Goal: Task Accomplishment & Management: Manage account settings

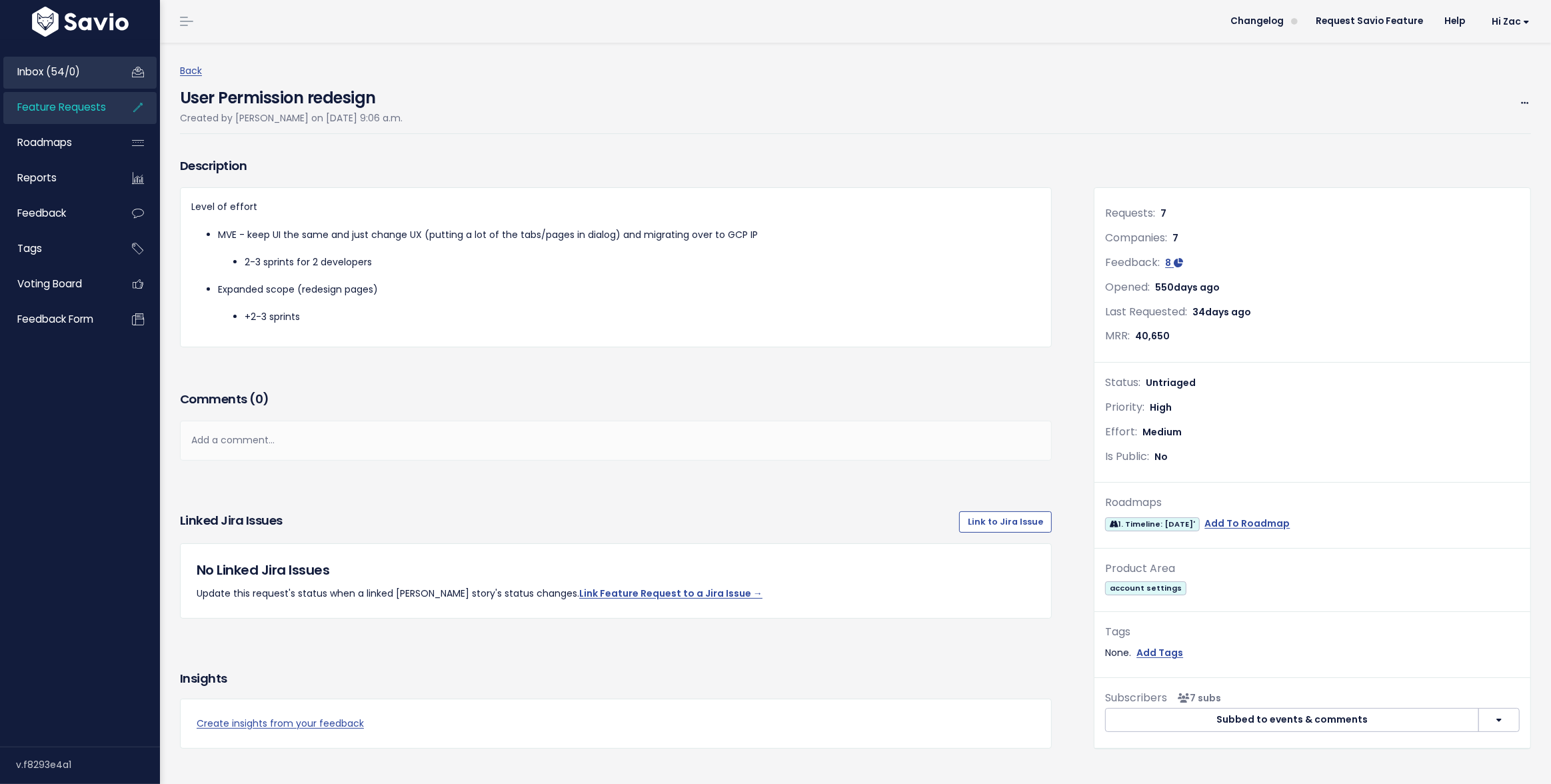
click at [48, 66] on span "Inbox (54/0)" at bounding box center [49, 72] width 63 height 14
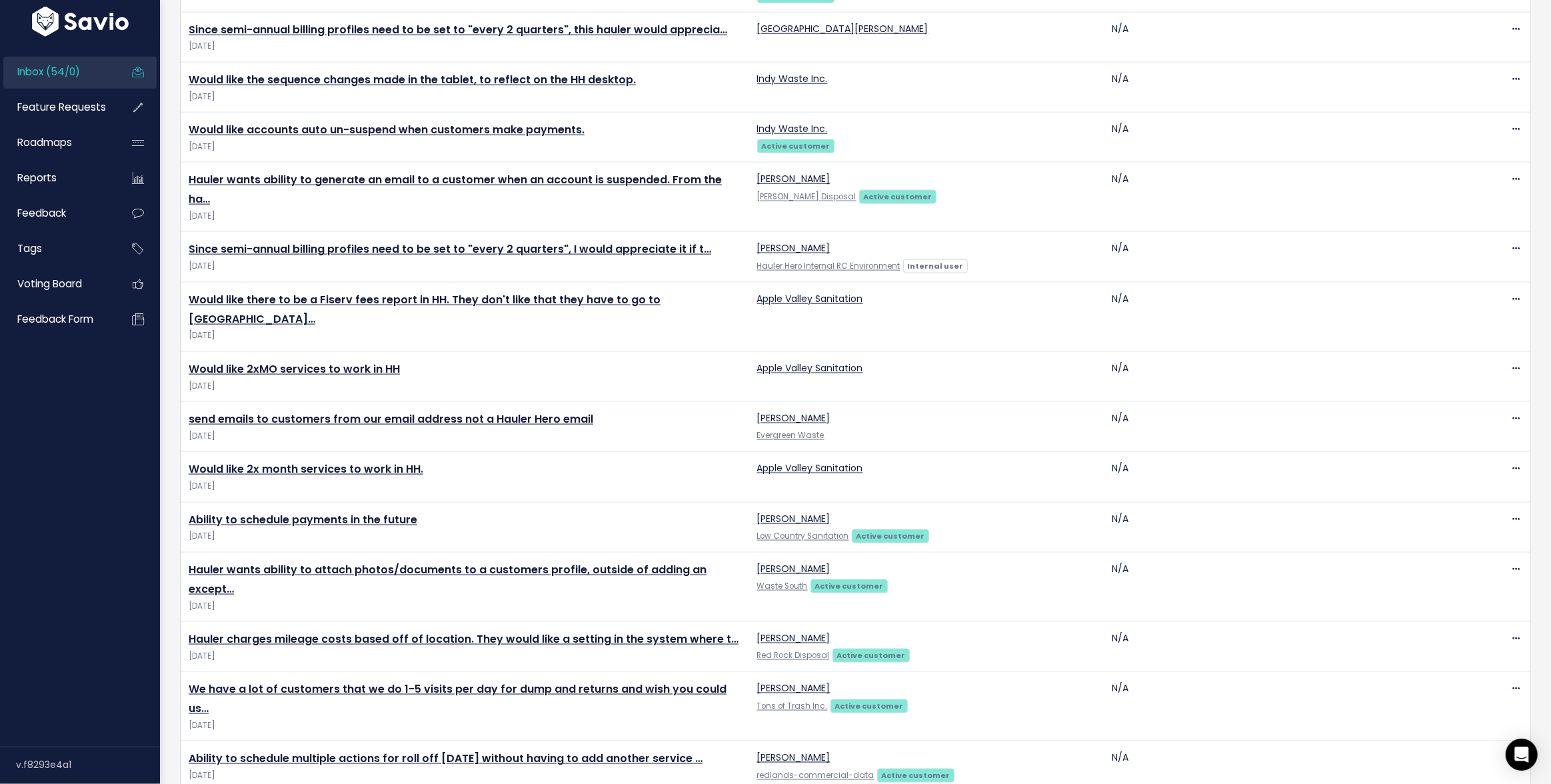
scroll to position [2055, 0]
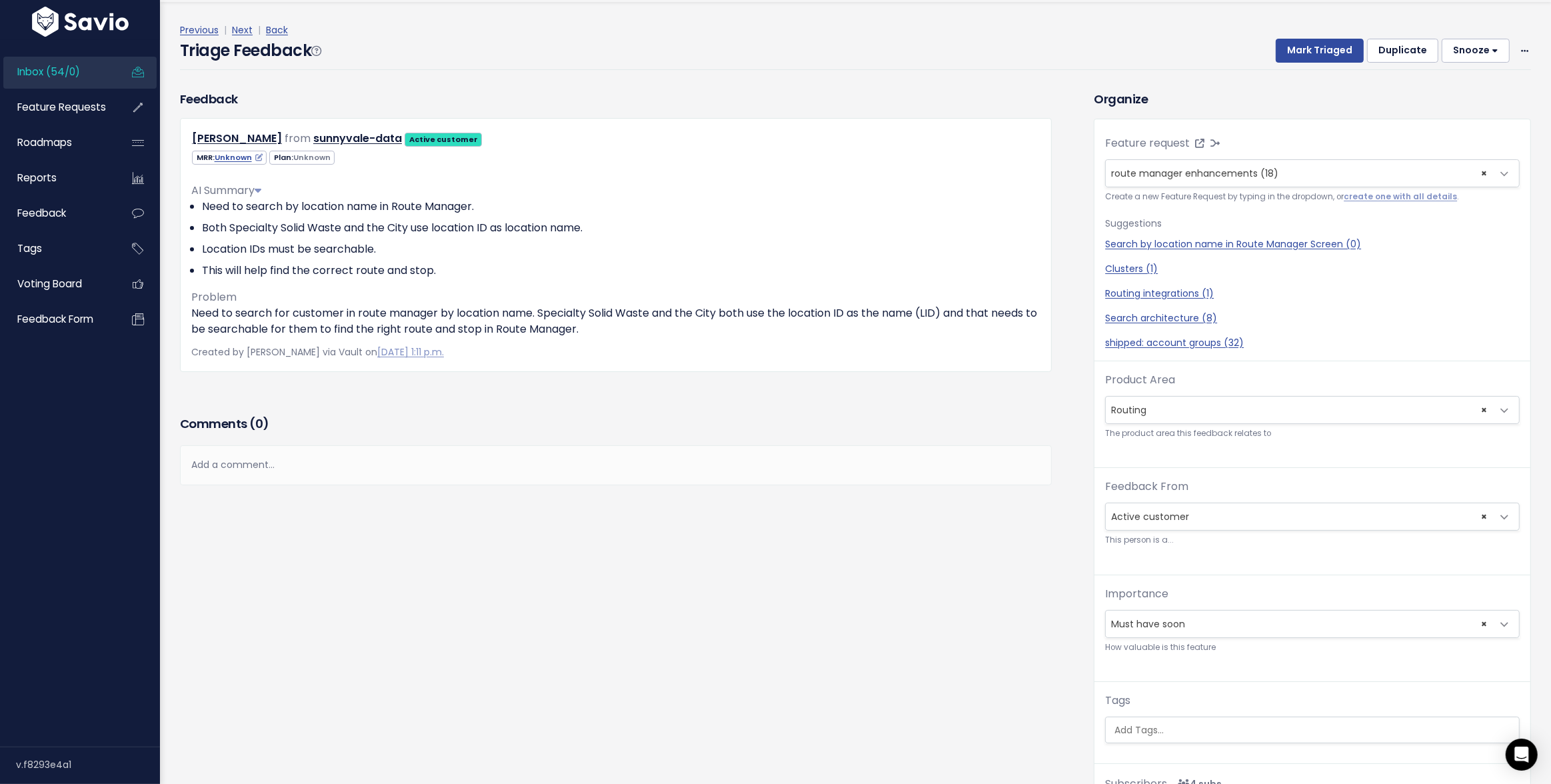
scroll to position [42, 0]
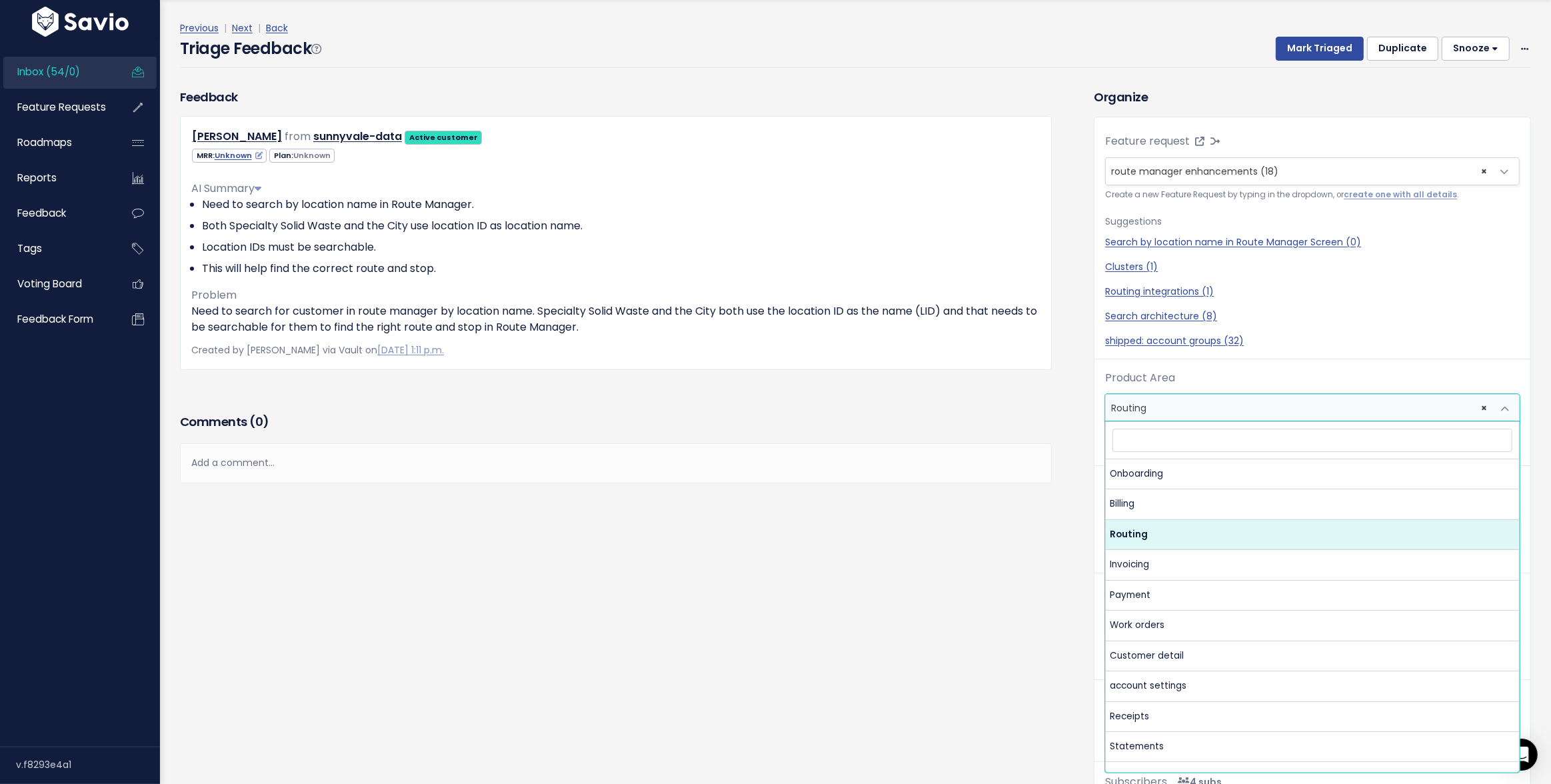
click at [1176, 409] on span "× Routing" at bounding box center [1300, 408] width 386 height 27
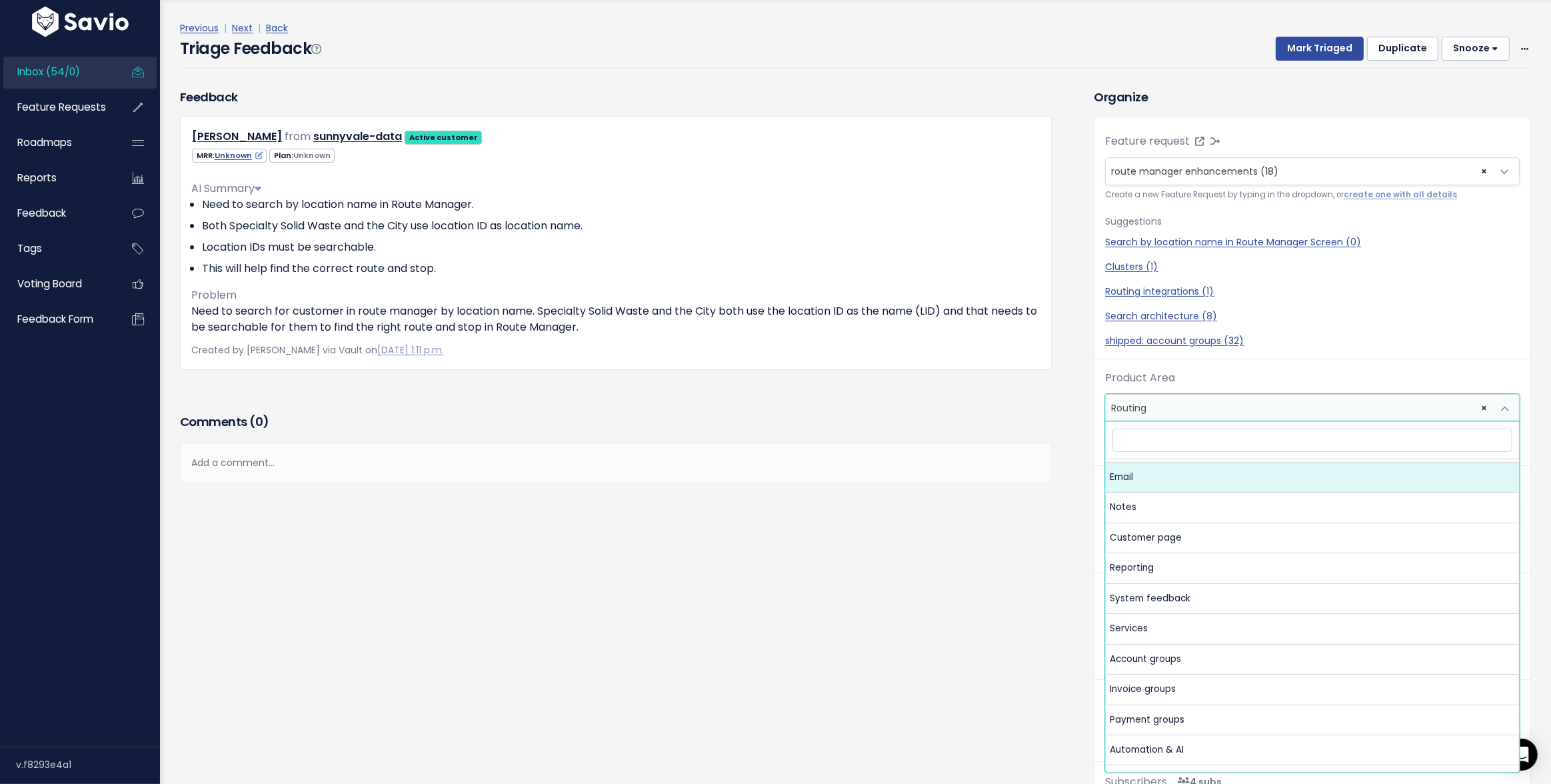
scroll to position [448, 0]
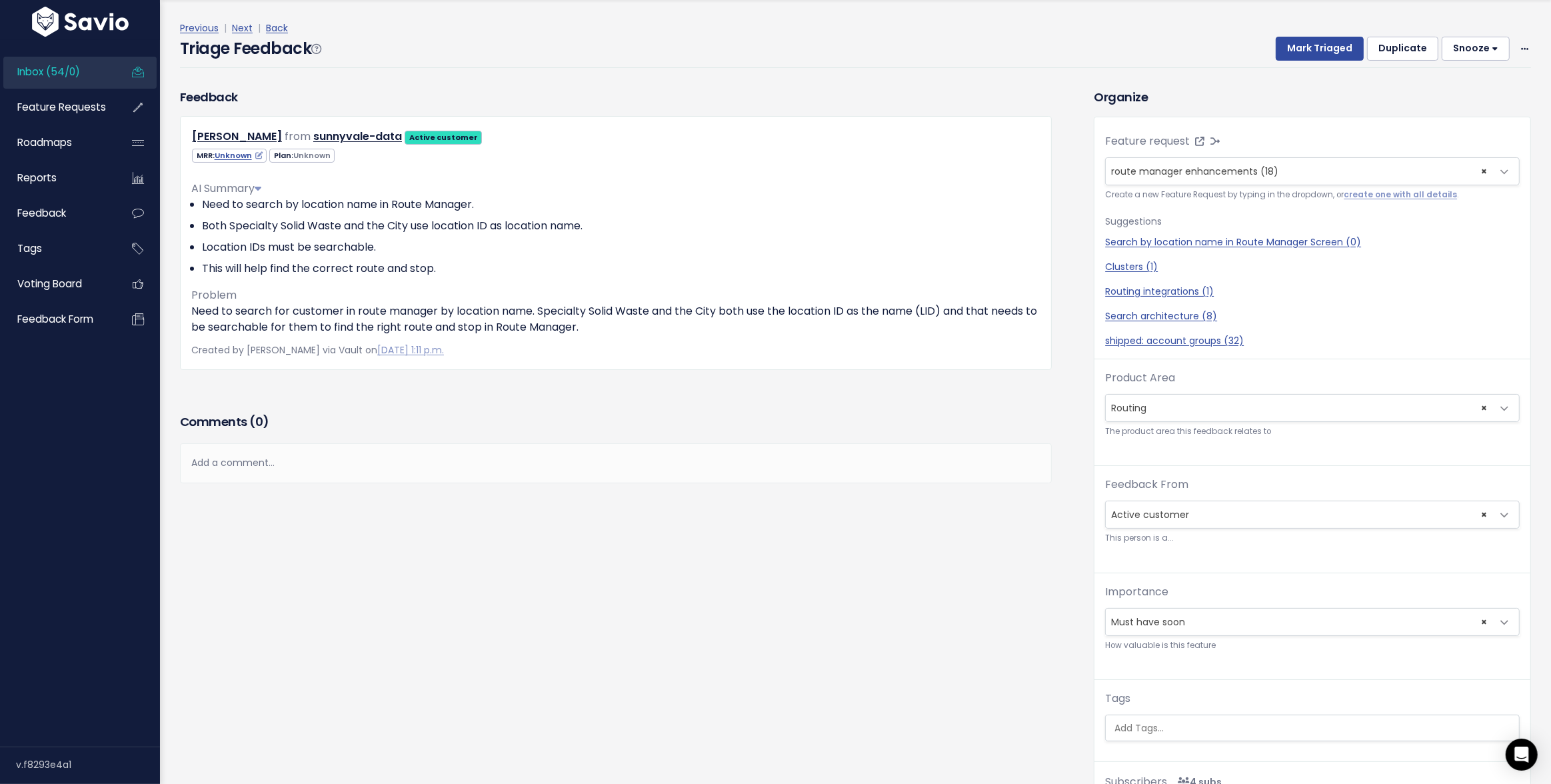
click at [1091, 427] on div "Organize Feature request --------- route manager enhancements (18) × route mana…" at bounding box center [1313, 459] width 457 height 744
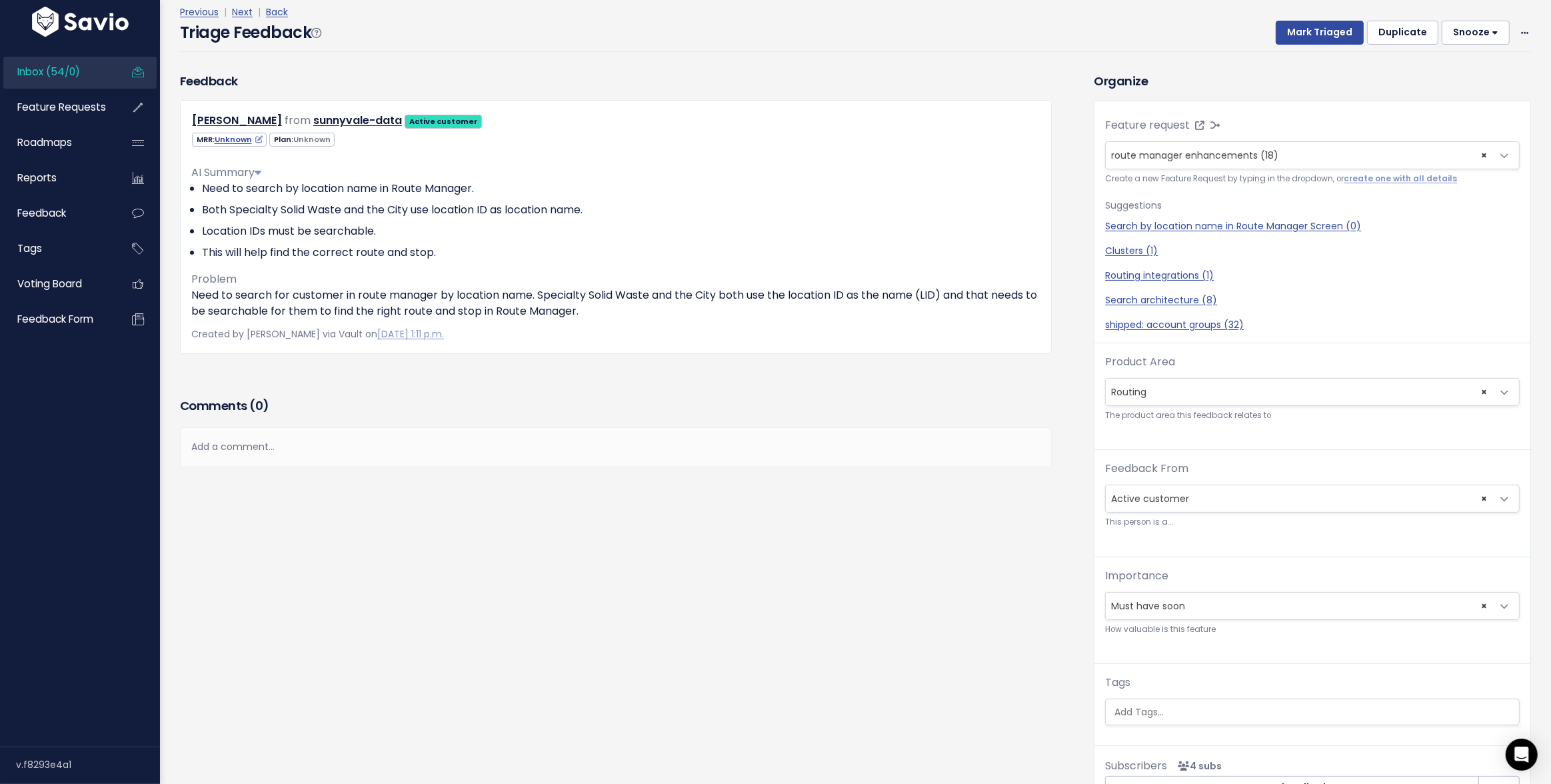
click at [1141, 508] on span "× Active customer" at bounding box center [1300, 498] width 386 height 27
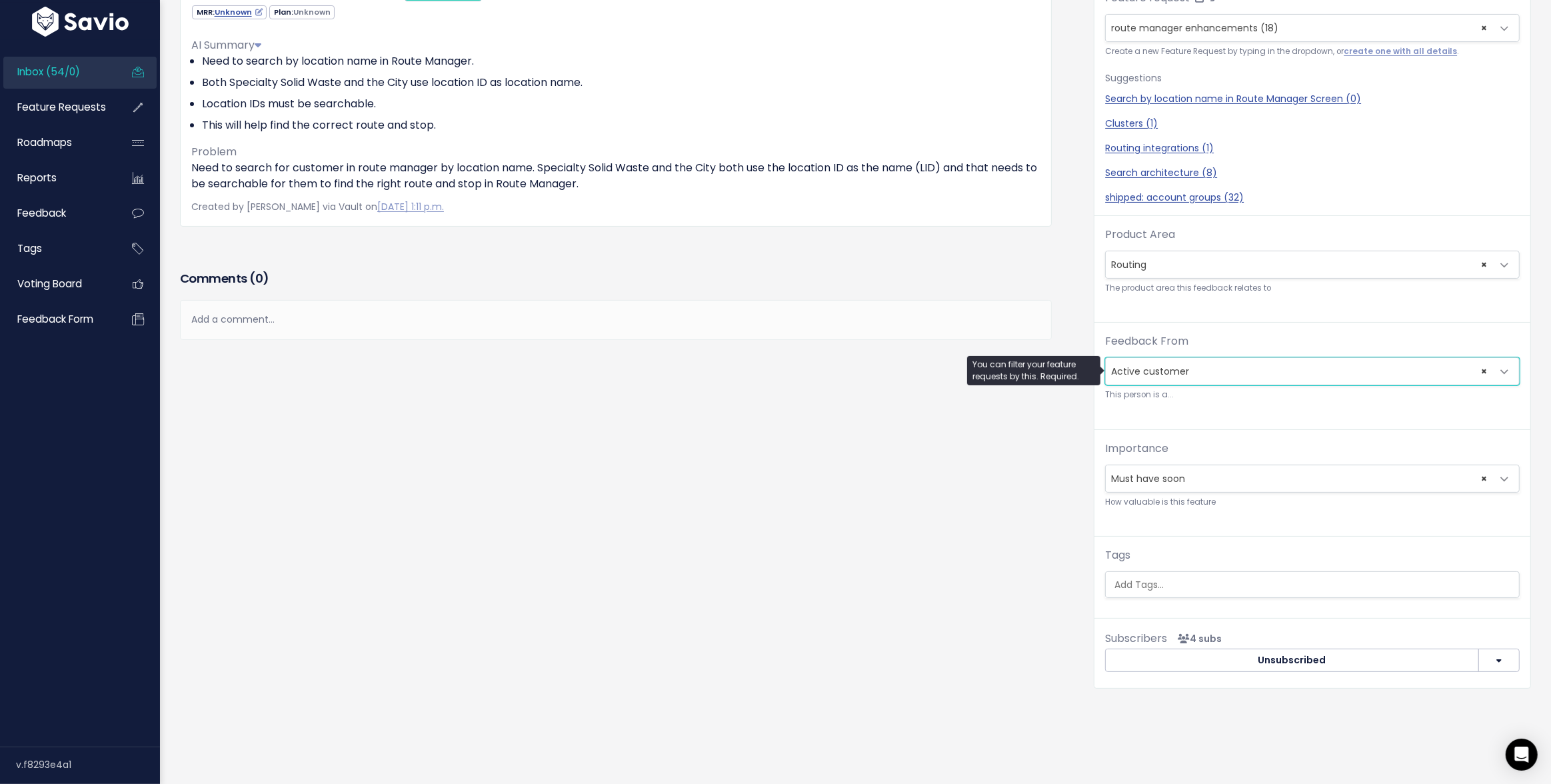
scroll to position [147, 0]
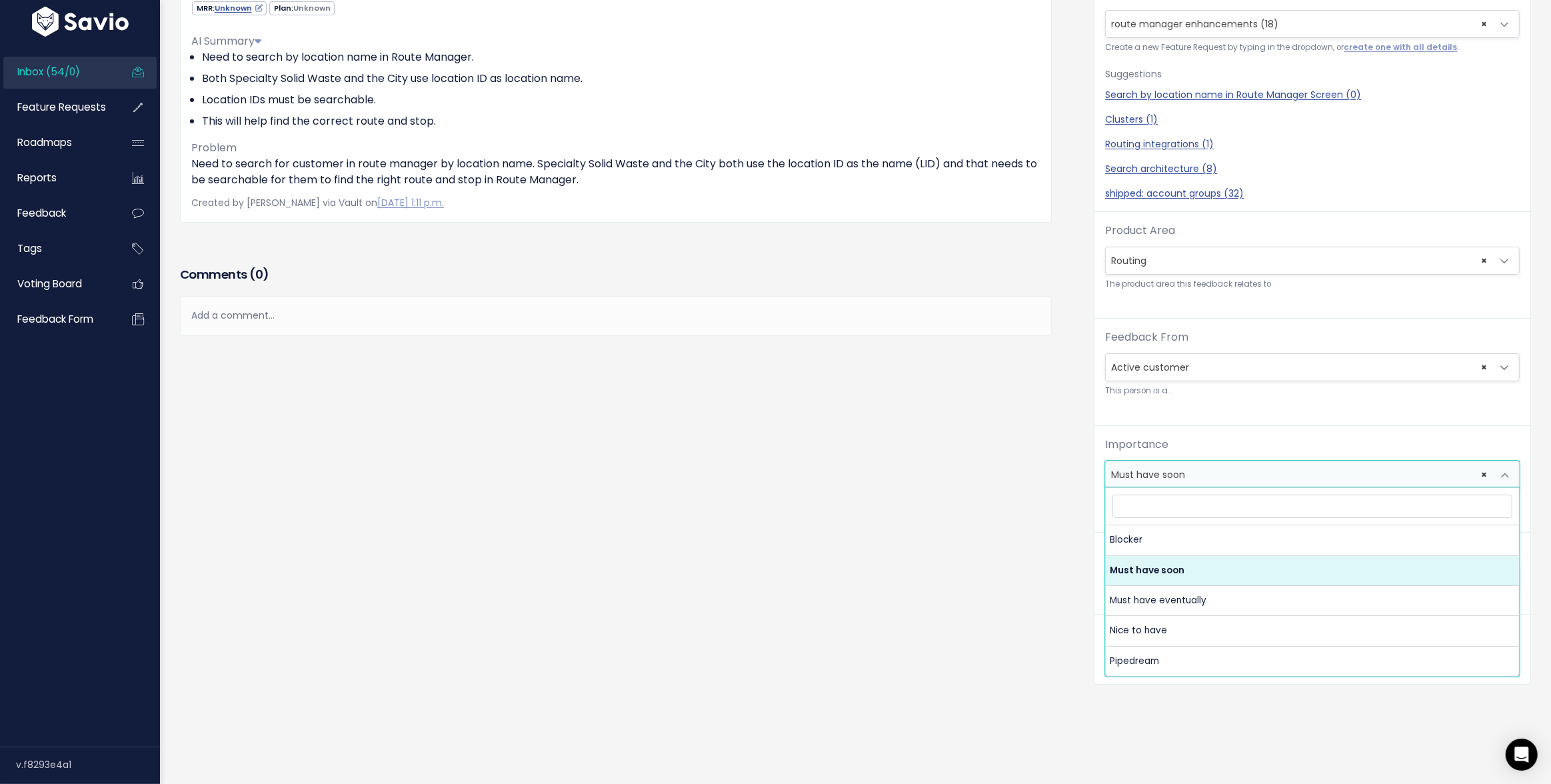
click at [1156, 479] on span "× Must have soon" at bounding box center [1300, 474] width 386 height 27
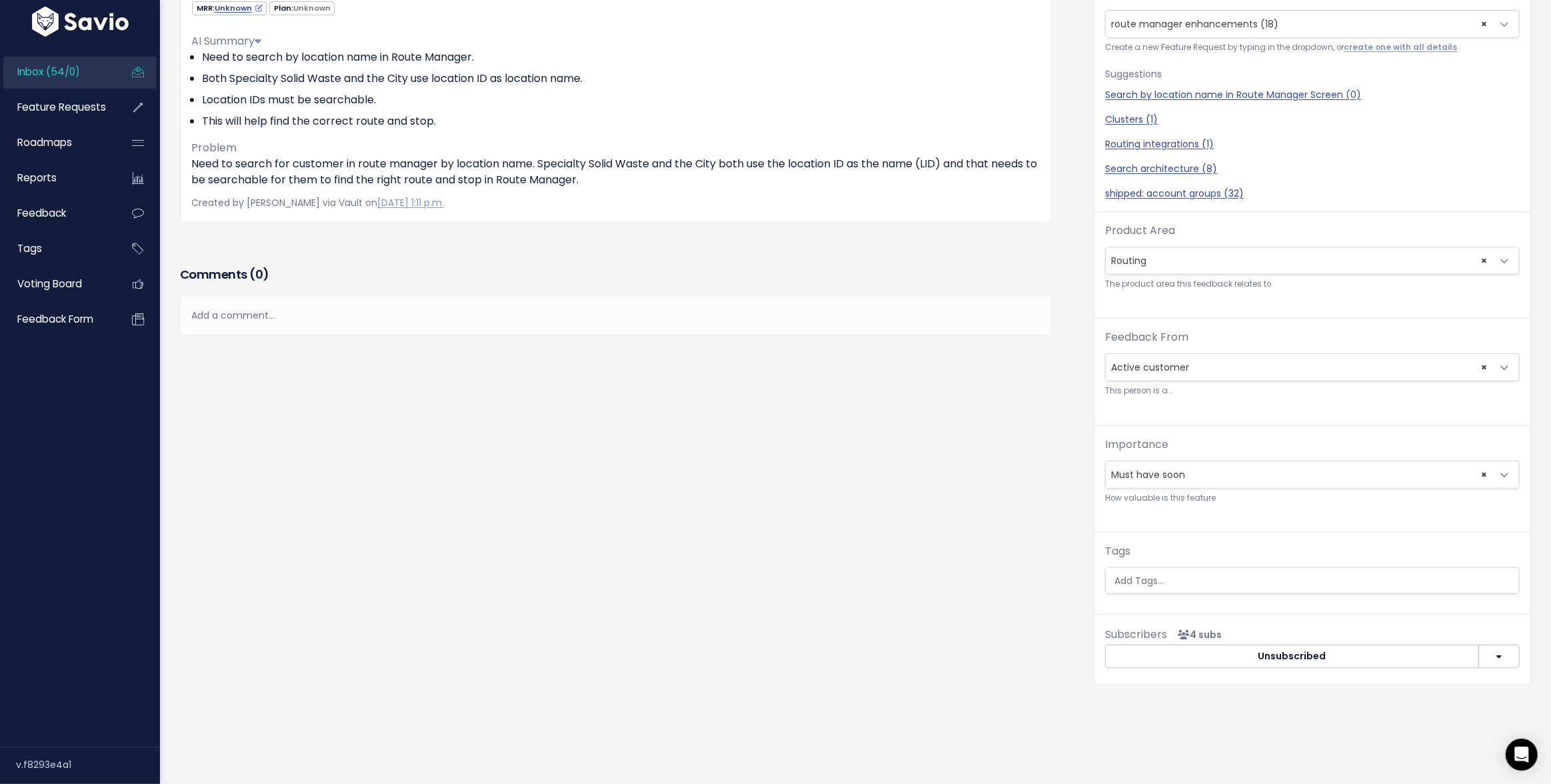
click at [1047, 631] on div "Feedback Nick Nabhan from sunnyvale-data Active customer" at bounding box center [628, 322] width 914 height 763
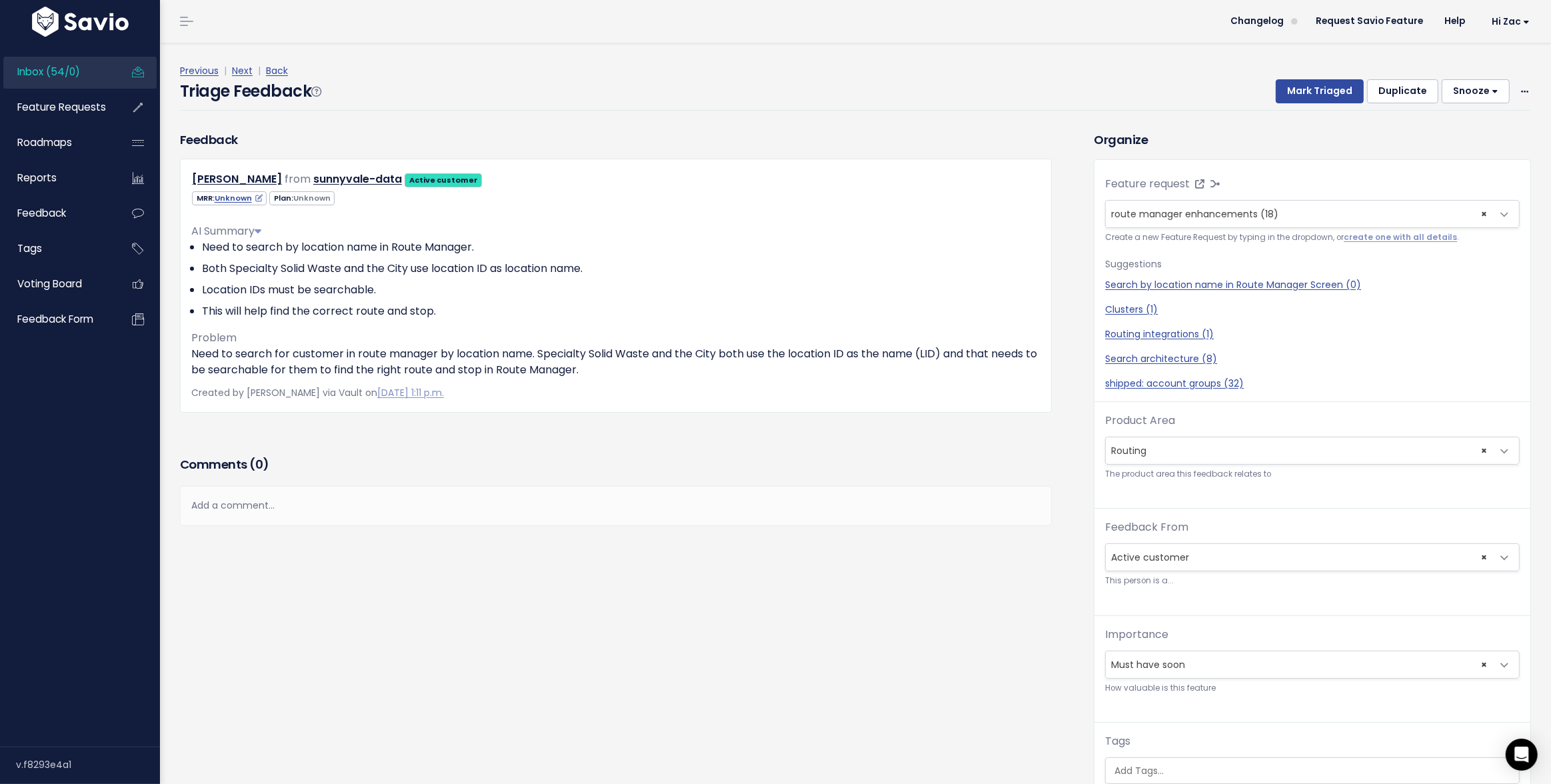
scroll to position [43, 0]
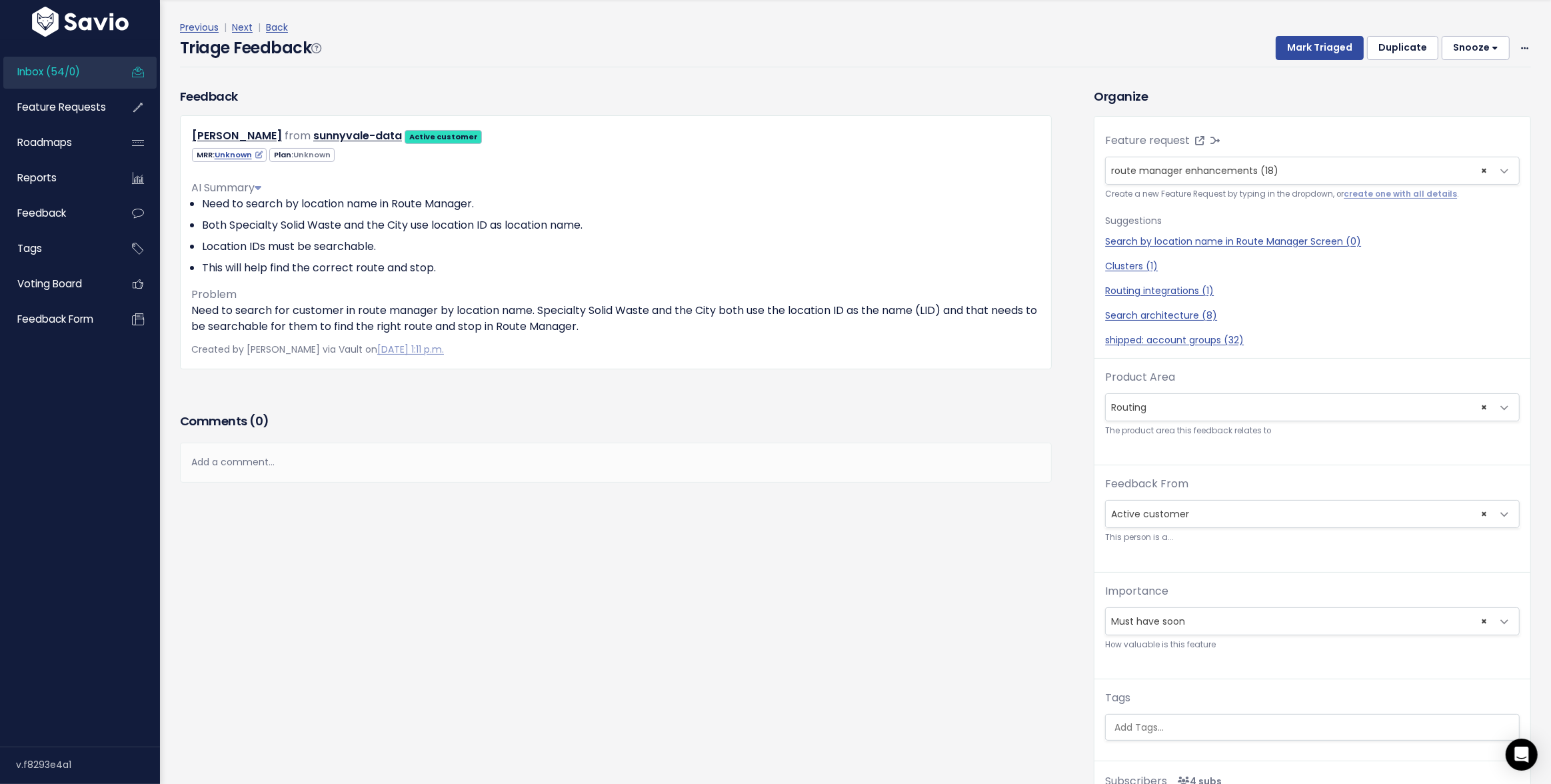
click at [1141, 626] on span "× Must have soon" at bounding box center [1300, 621] width 386 height 27
click at [679, 605] on div "Feedback Nick Nabhan from sunnyvale-data Active customer" at bounding box center [628, 469] width 914 height 763
click at [80, 138] on link "Roadmaps" at bounding box center [56, 142] width 107 height 31
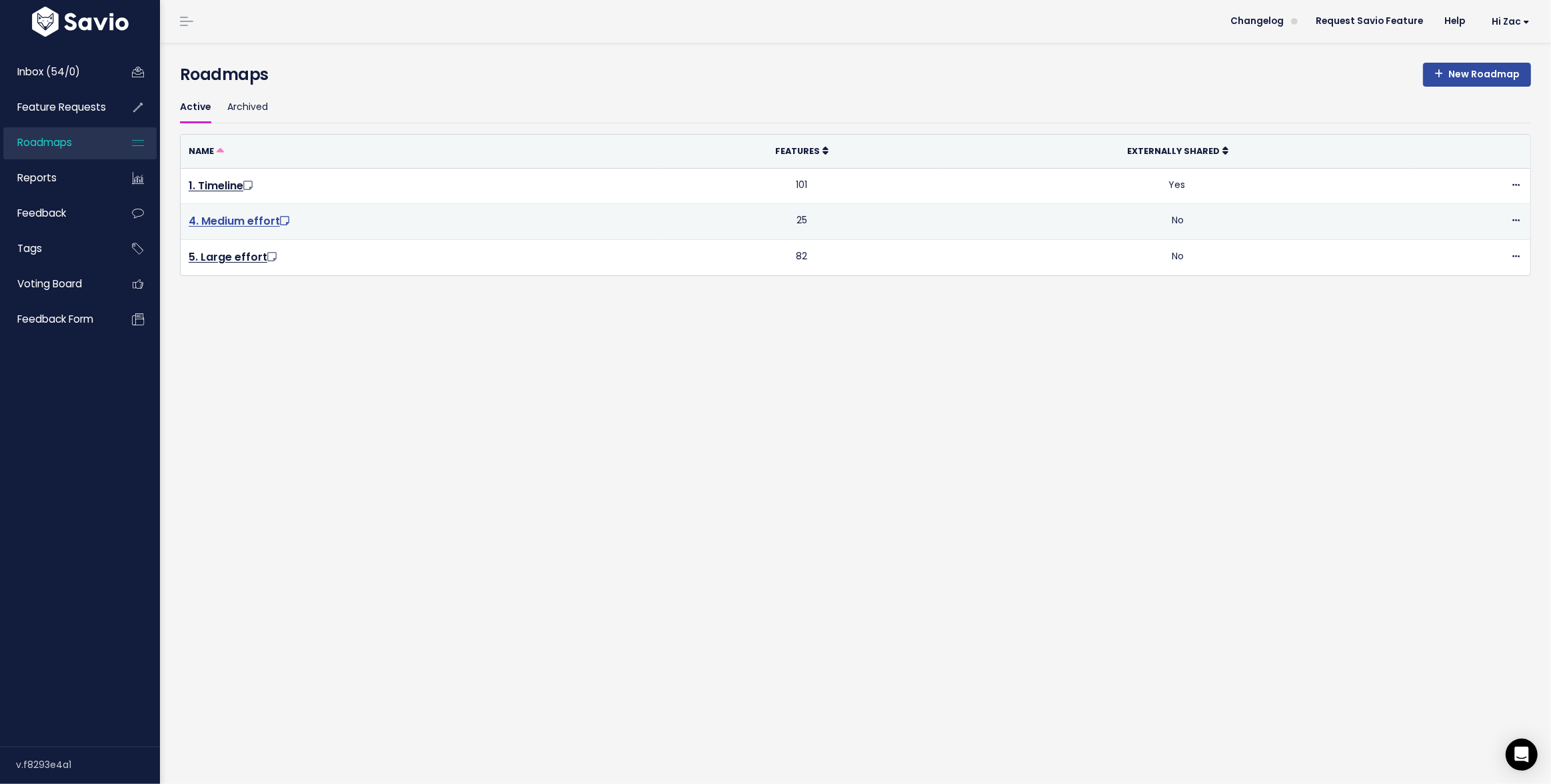
click at [242, 222] on link "4. Medium effort" at bounding box center [239, 222] width 103 height 16
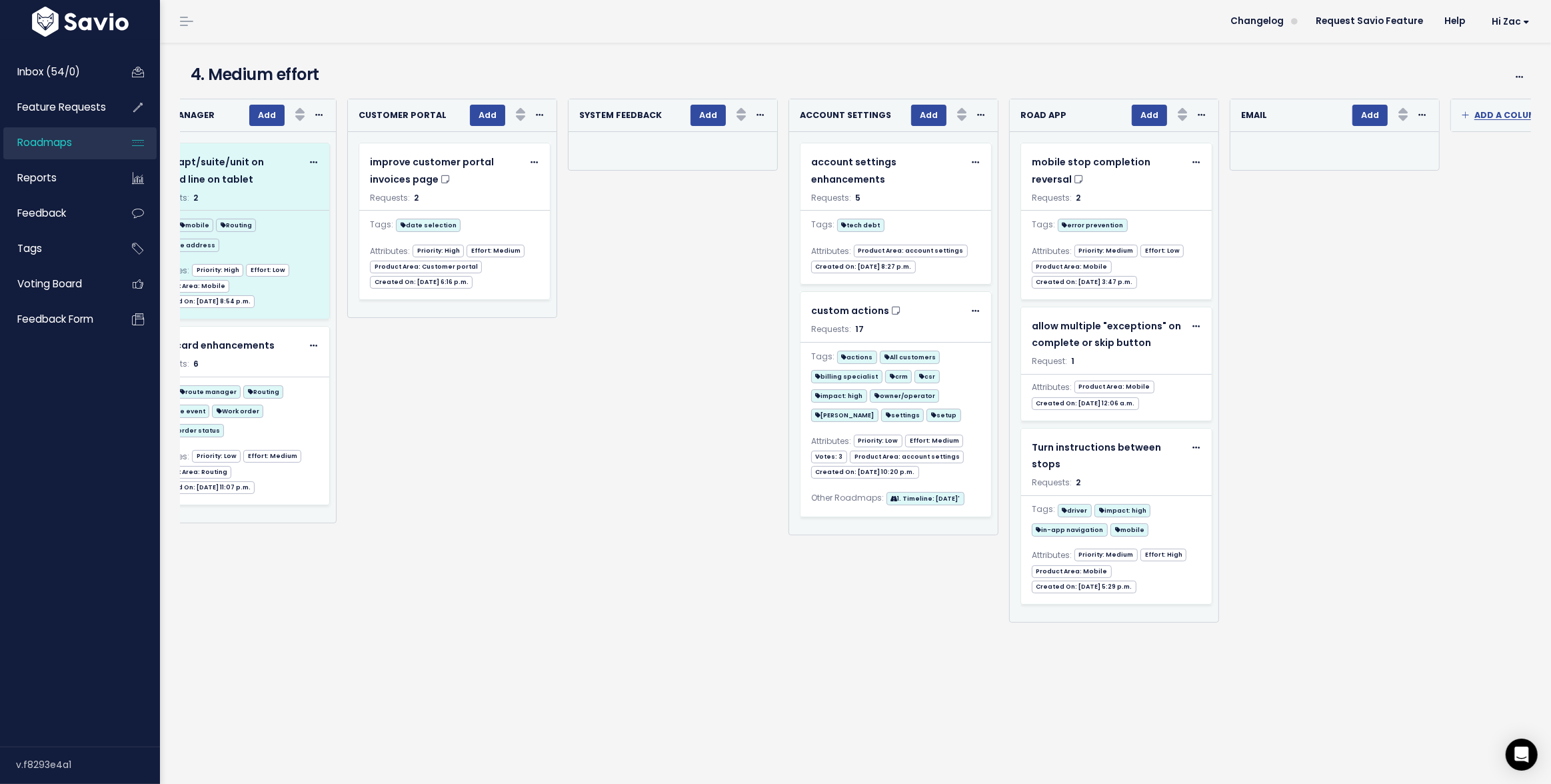
scroll to position [0, 1629]
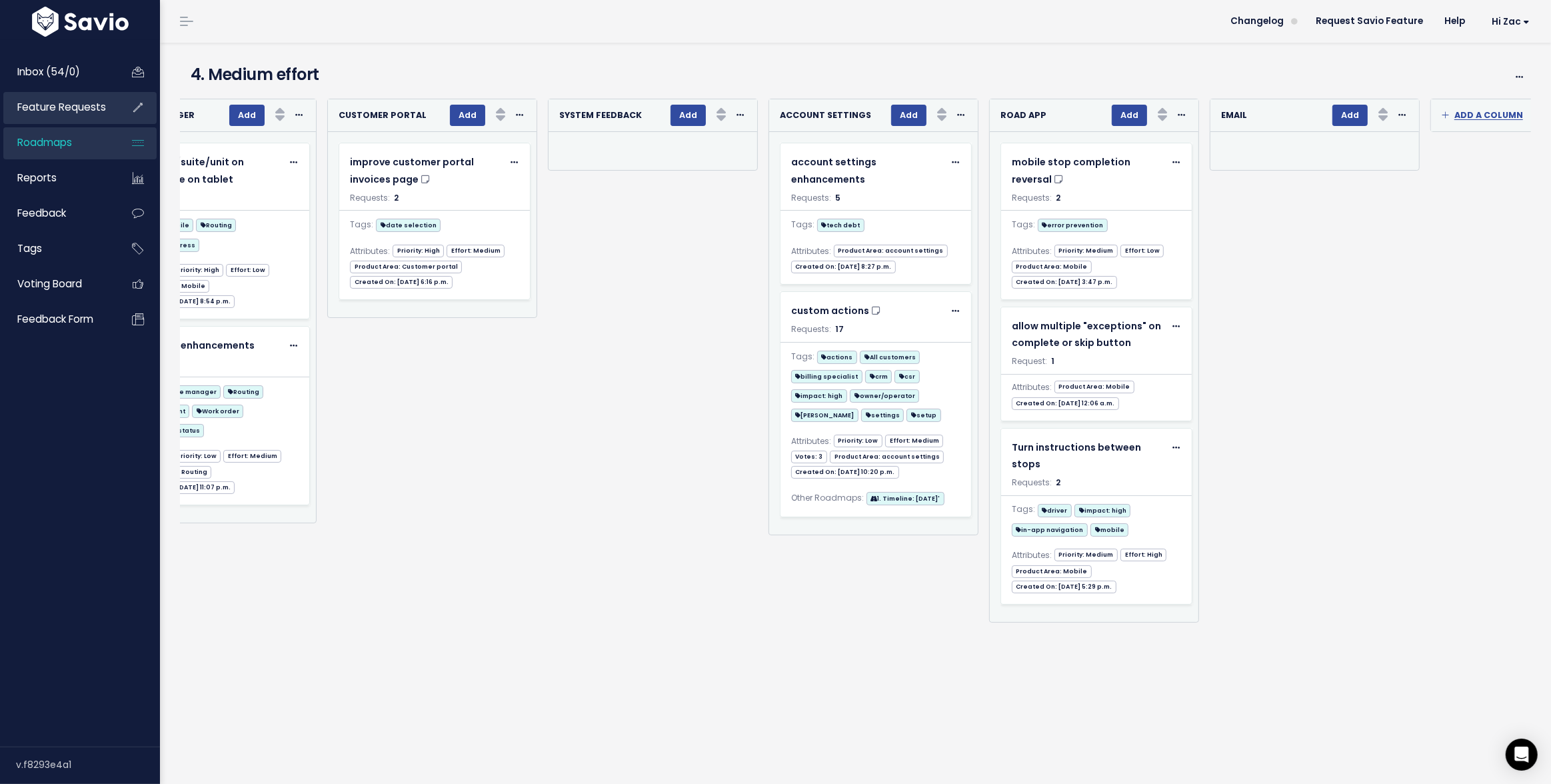
click at [73, 114] on span "Feature Requests" at bounding box center [62, 106] width 89 height 14
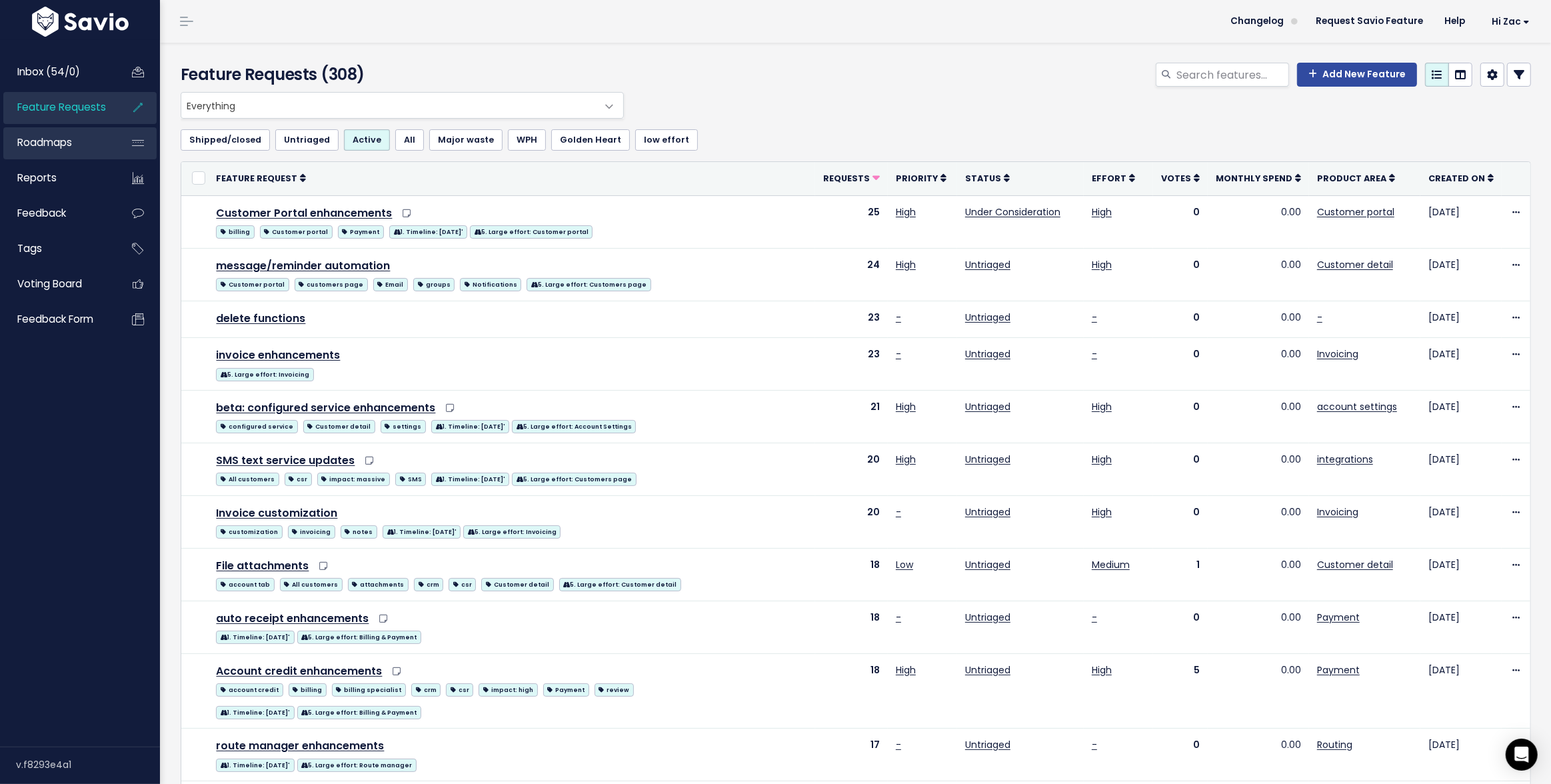
click at [65, 140] on span "Roadmaps" at bounding box center [44, 142] width 54 height 14
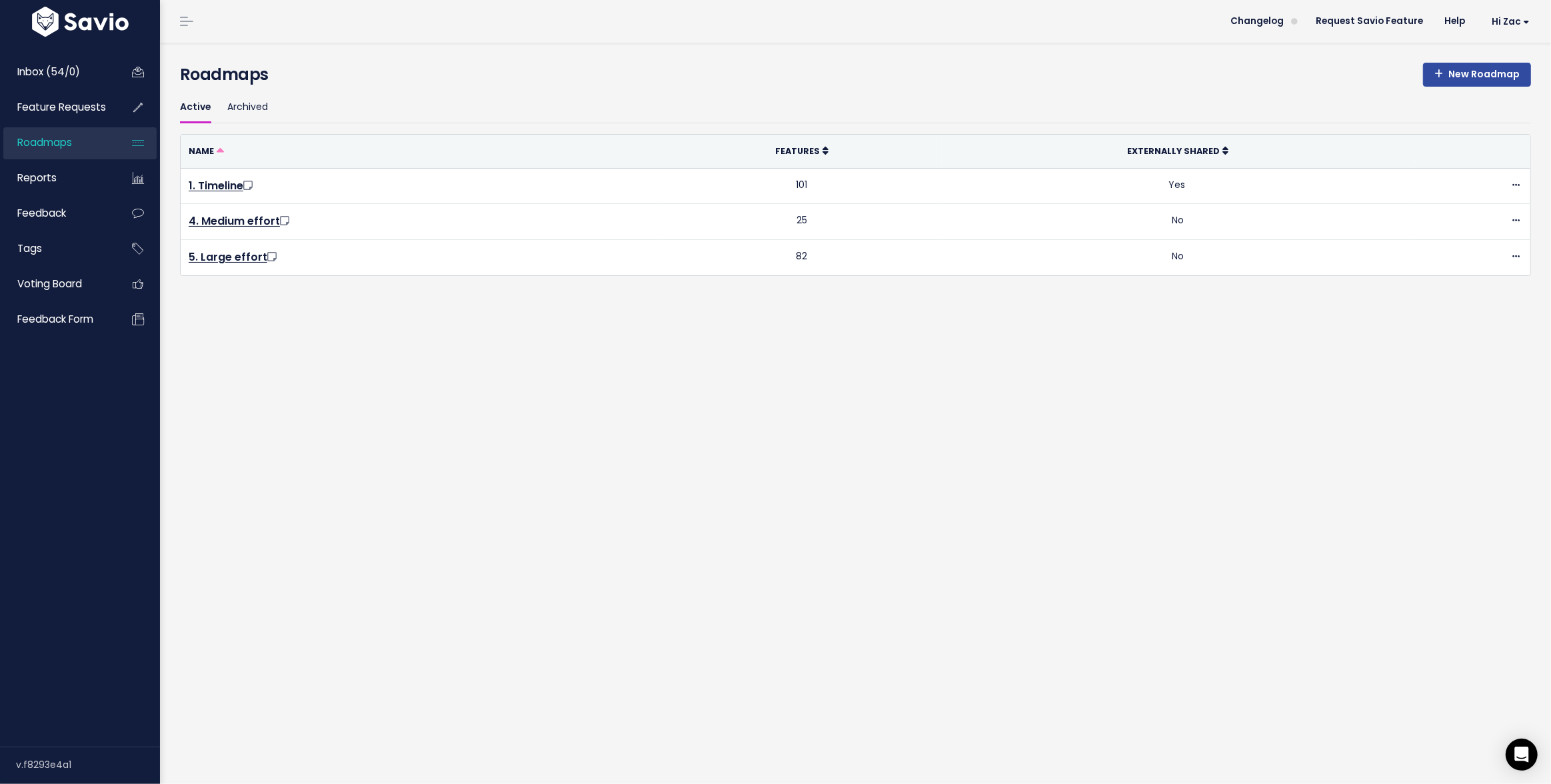
click at [1474, 86] on h4 "Roadmaps" at bounding box center [855, 75] width 1351 height 24
click at [1471, 84] on link "New Roadmap" at bounding box center [1478, 75] width 108 height 24
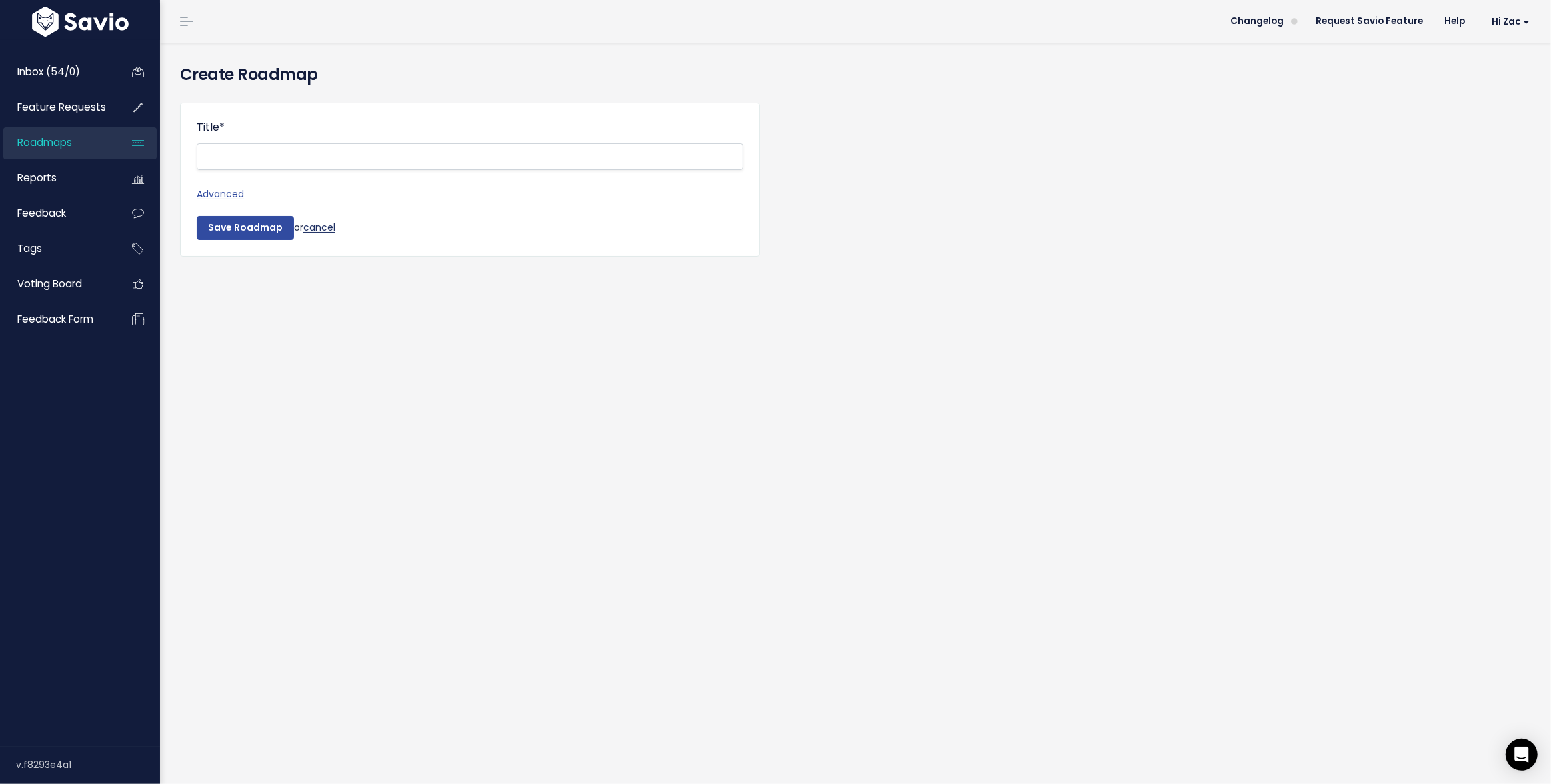
click at [328, 229] on link "cancel" at bounding box center [319, 228] width 32 height 14
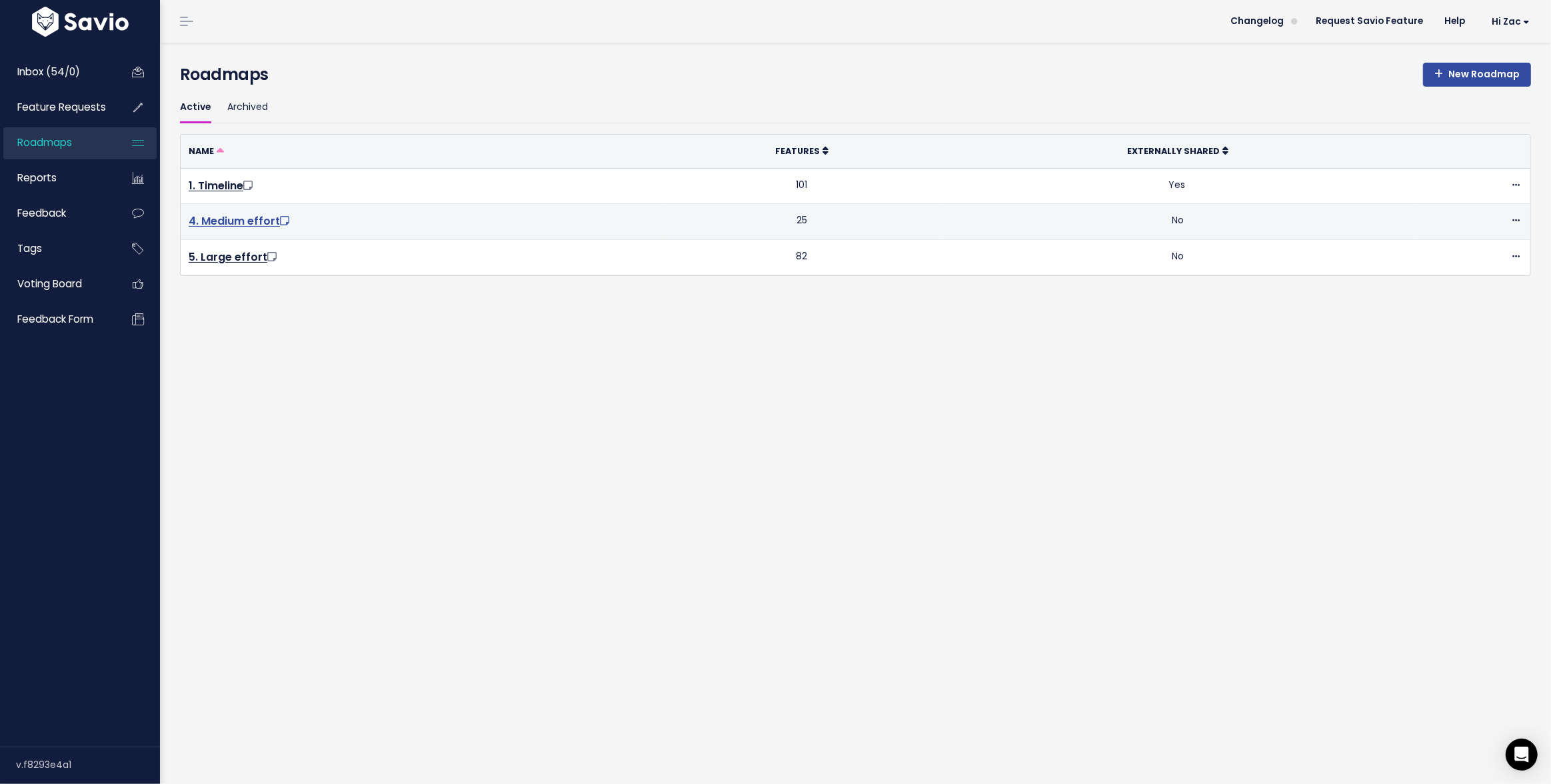
click at [233, 222] on link "4. Medium effort" at bounding box center [239, 222] width 103 height 16
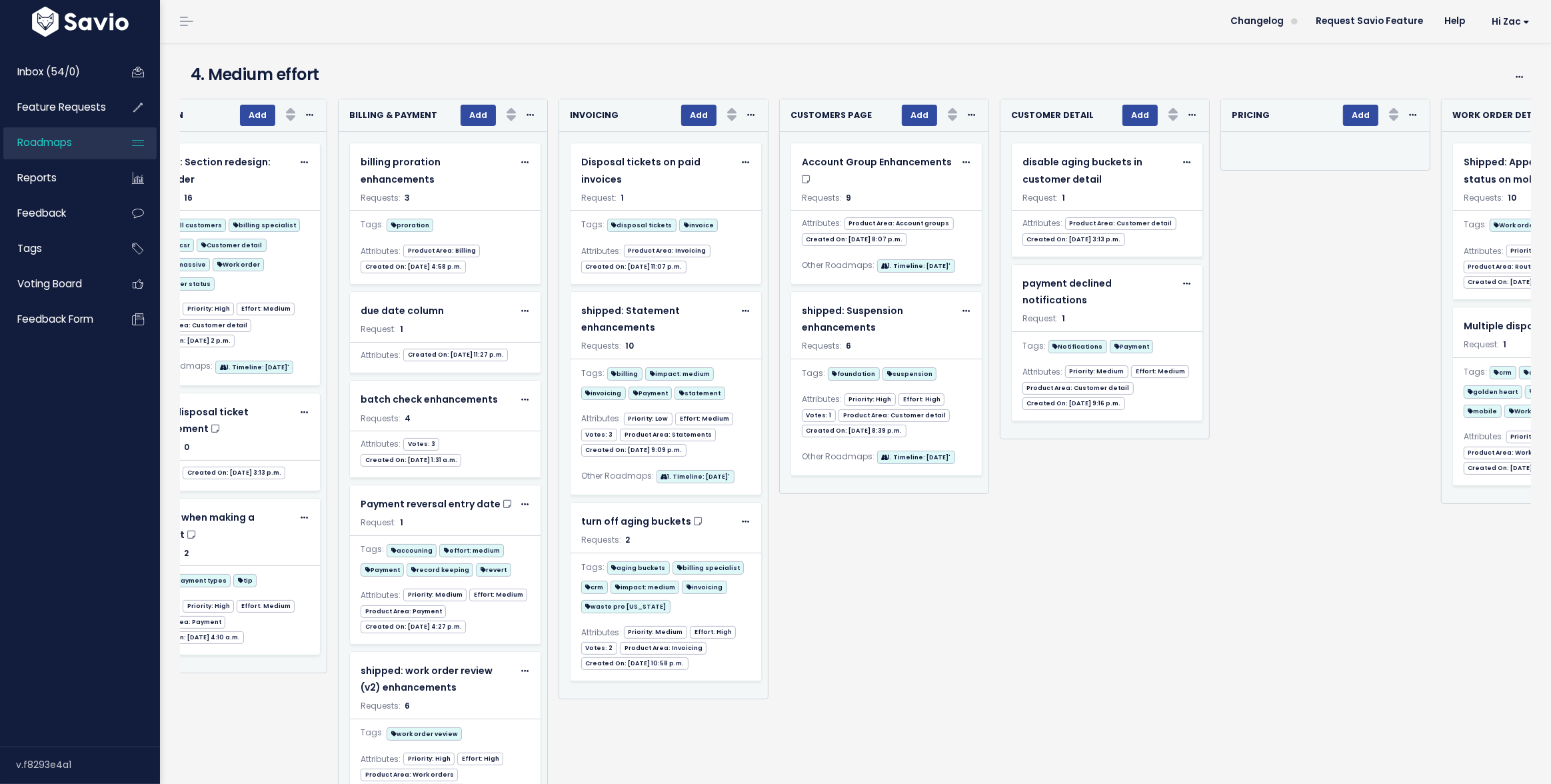
scroll to position [0, 74]
click at [1407, 116] on span at bounding box center [1412, 114] width 13 height 17
click at [1240, 70] on h4 "4. Medium effort" at bounding box center [805, 75] width 1228 height 24
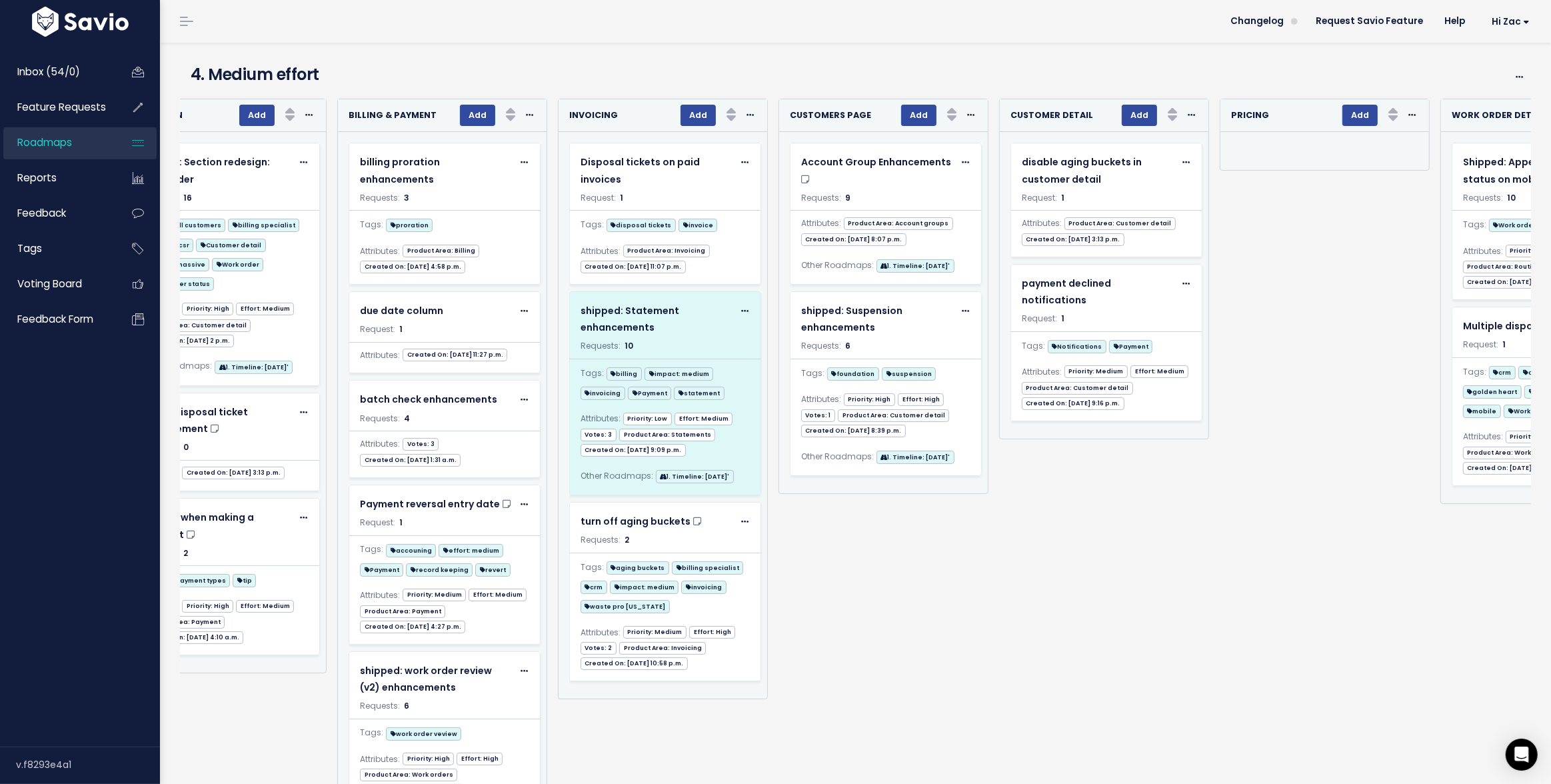
scroll to position [5, 0]
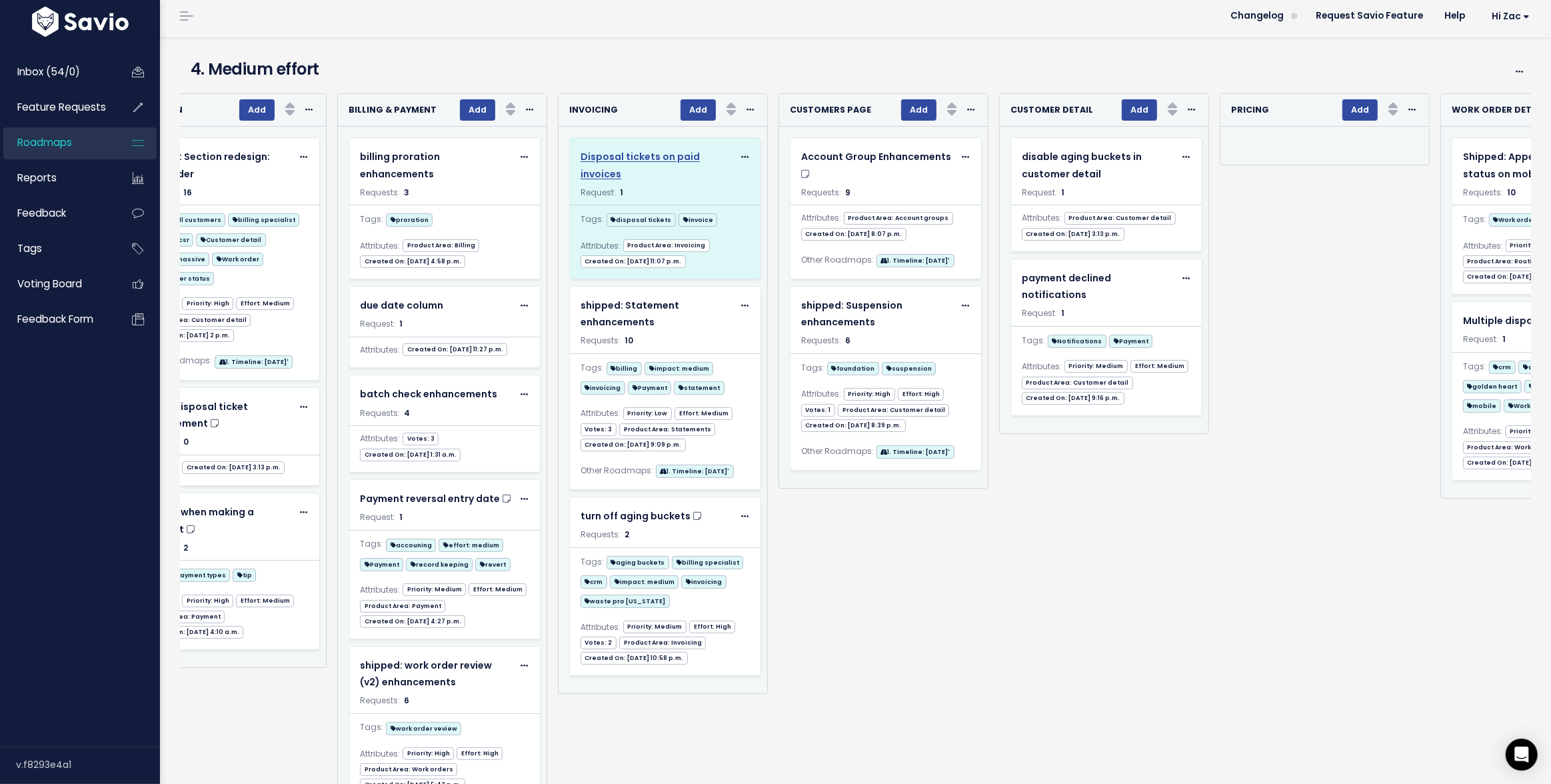
click at [702, 177] on body "Inbox (54/0) Feature Requests Roadmaps ×" at bounding box center [776, 415] width 1551 height 840
click at [702, 177] on div "Disposal tickets on paid invoices" at bounding box center [656, 165] width 153 height 33
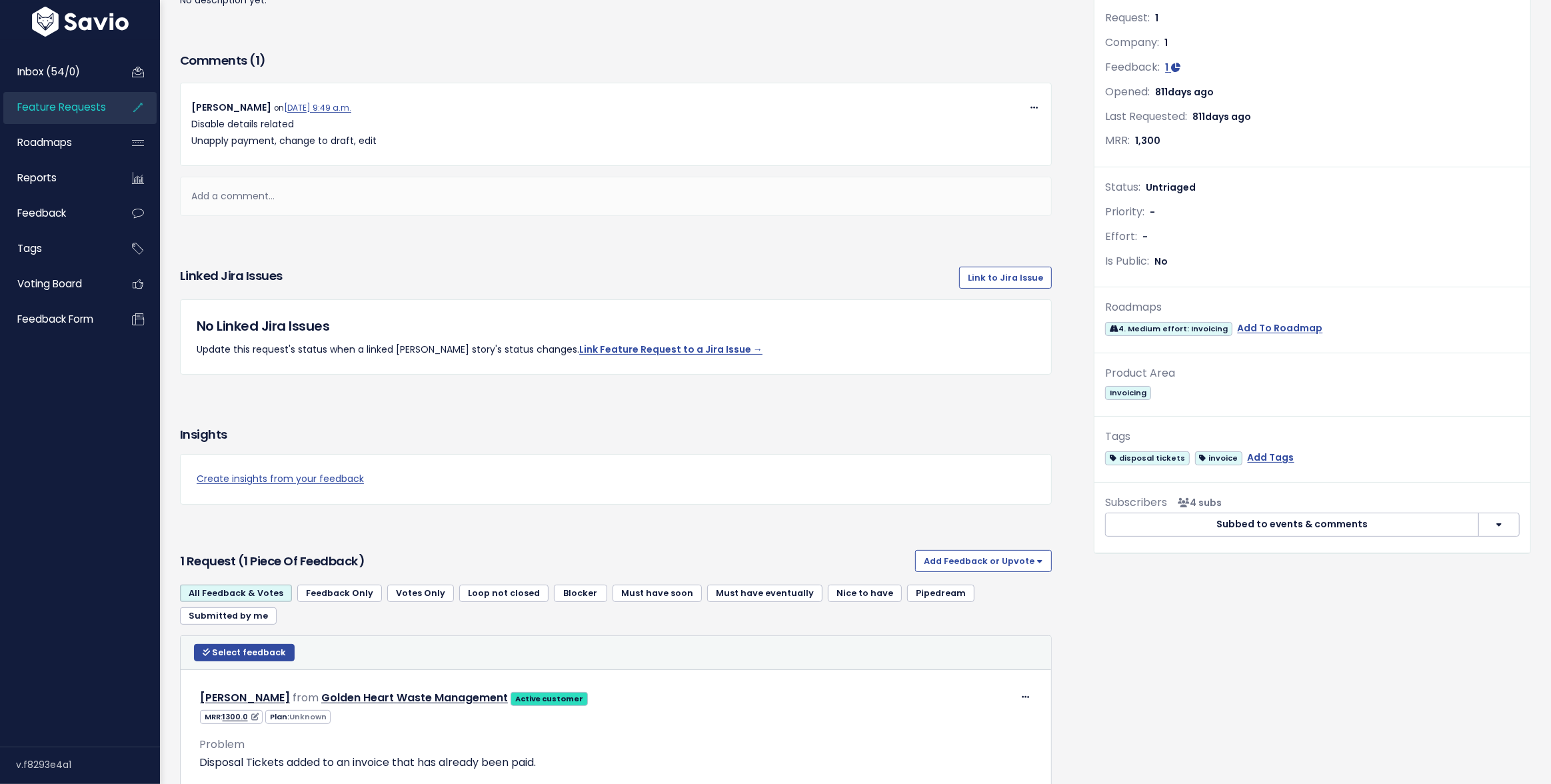
scroll to position [347, 0]
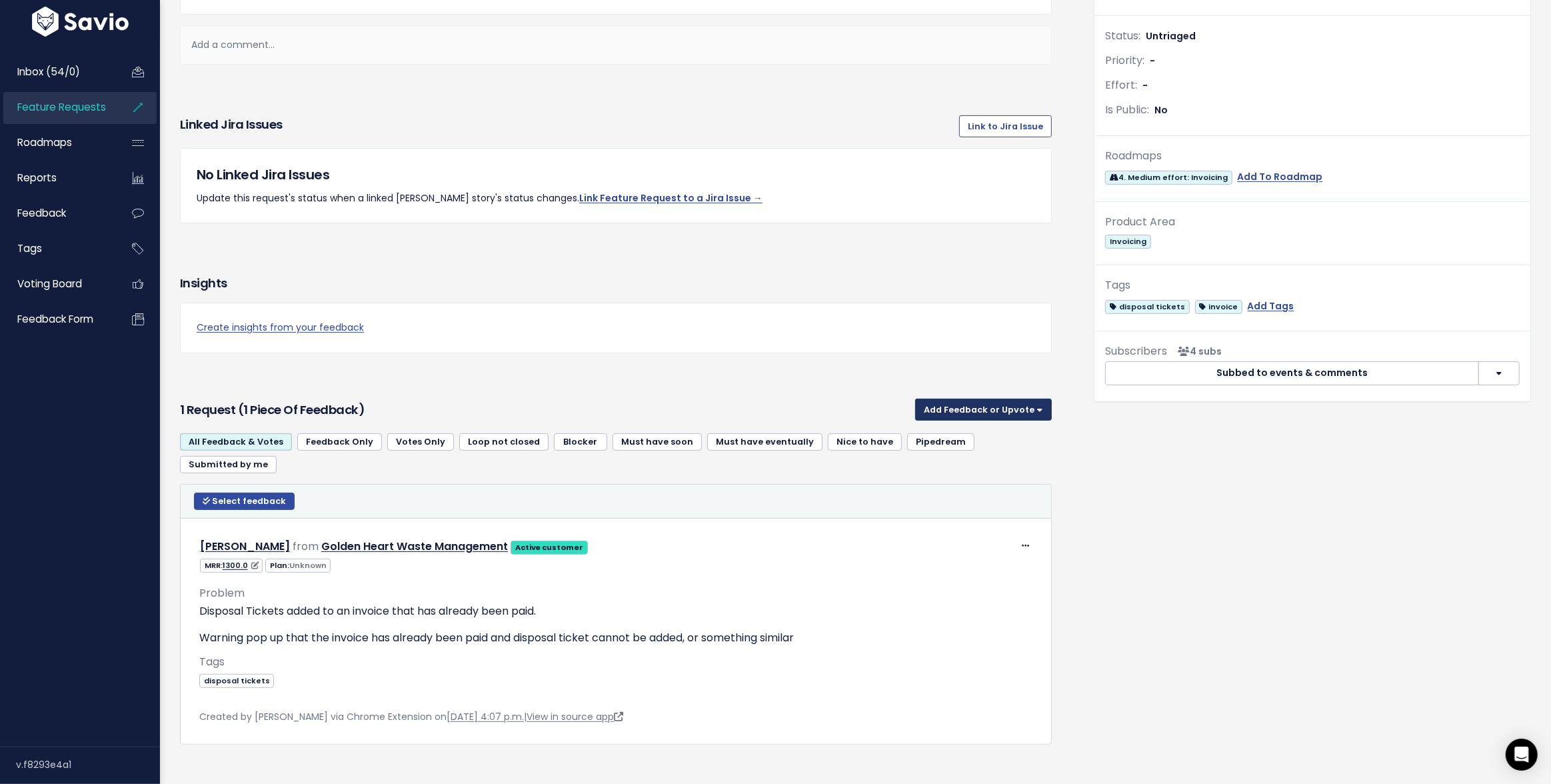
click at [1001, 416] on button "Add Feedback or Upvote" at bounding box center [983, 410] width 137 height 22
click at [745, 411] on h3 "1 Request (1 piece of Feedback)" at bounding box center [545, 410] width 730 height 19
click at [1007, 416] on button "Add Feedback or Upvote" at bounding box center [983, 410] width 137 height 22
click at [812, 416] on h3 "1 Request (1 piece of Feedback)" at bounding box center [545, 410] width 730 height 19
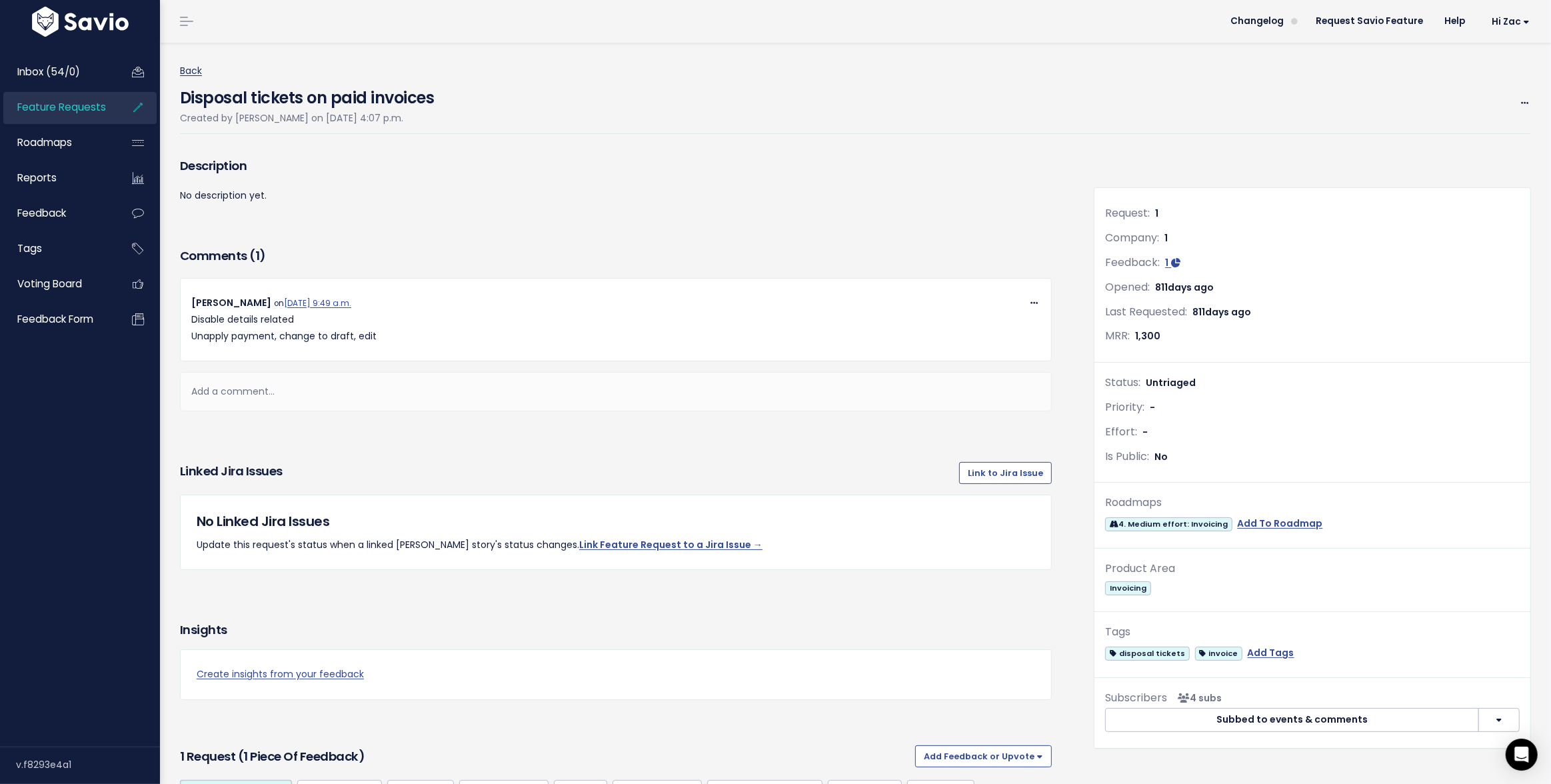
click at [194, 72] on link "Back" at bounding box center [191, 71] width 22 height 14
